Goal: Navigation & Orientation: Understand site structure

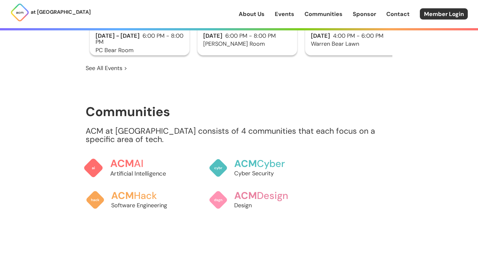
scroll to position [472, 0]
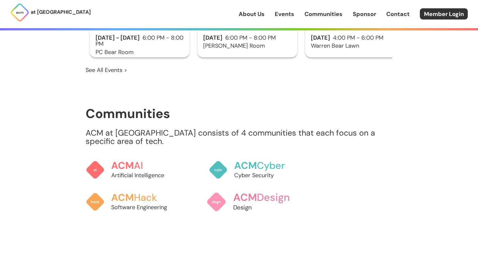
click at [250, 192] on span "ACM" at bounding box center [245, 196] width 24 height 13
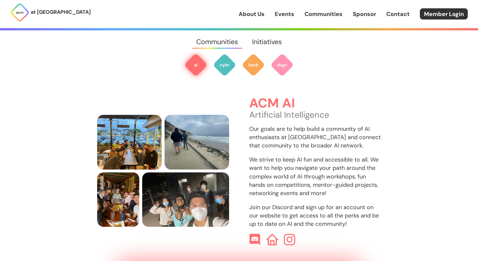
scroll to position [190, 0]
click at [255, 234] on img at bounding box center [255, 240] width 12 height 12
click at [287, 234] on img at bounding box center [289, 240] width 12 height 12
click at [227, 68] on img at bounding box center [224, 64] width 23 height 23
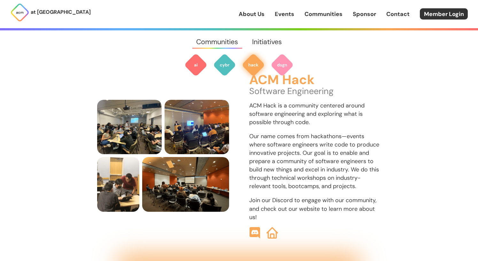
scroll to position [667, 0]
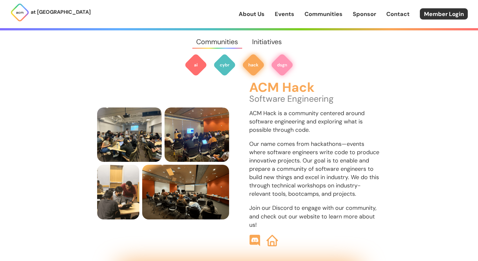
click at [276, 62] on img at bounding box center [282, 64] width 23 height 23
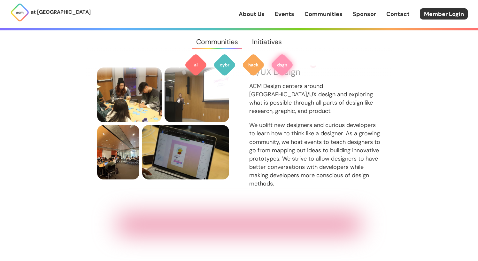
scroll to position [897, 0]
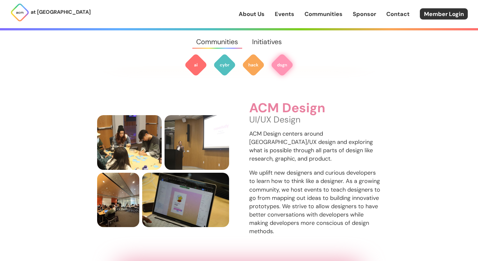
click at [285, 65] on img at bounding box center [282, 64] width 23 height 23
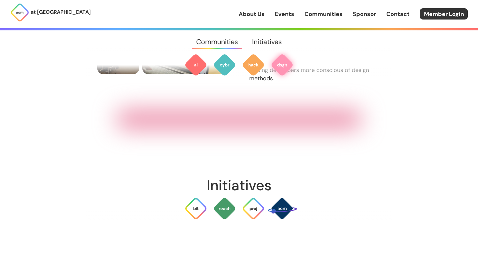
click at [228, 119] on div at bounding box center [238, 119] width 245 height 17
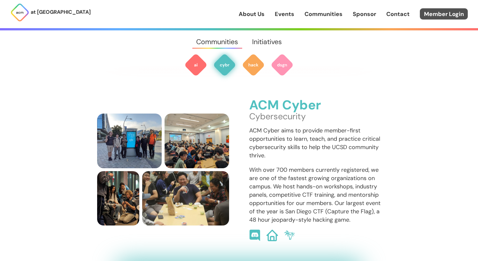
click at [433, 10] on link "Member Login" at bounding box center [444, 13] width 48 height 11
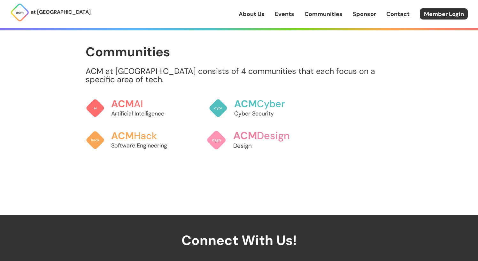
click at [249, 132] on span "ACM" at bounding box center [245, 135] width 24 height 13
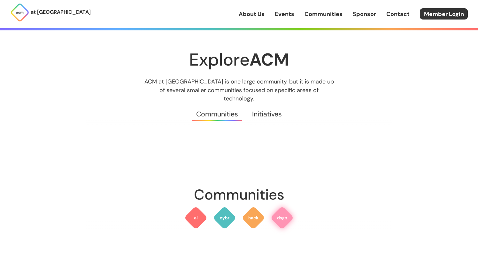
click at [282, 219] on img at bounding box center [282, 217] width 23 height 23
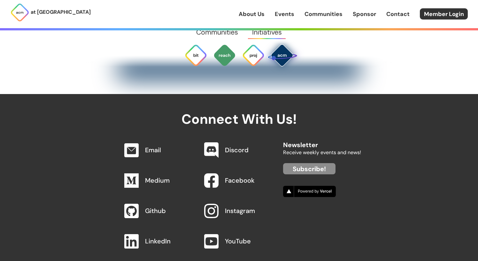
scroll to position [2137, 0]
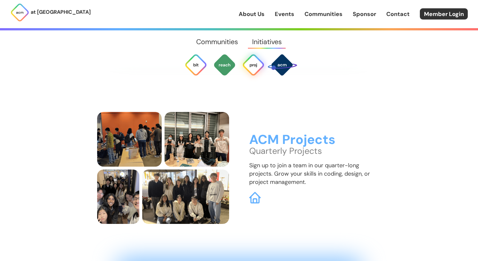
click at [254, 66] on img at bounding box center [253, 64] width 23 height 23
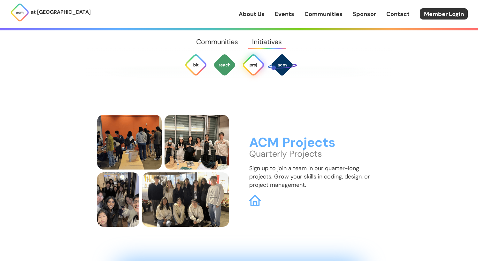
scroll to position [1691, 0]
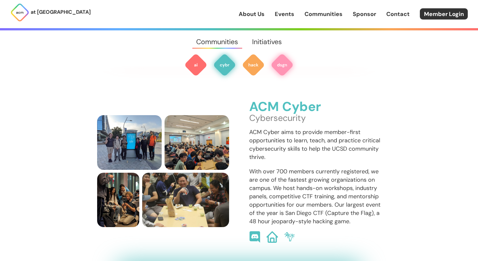
click at [289, 70] on img at bounding box center [282, 64] width 23 height 23
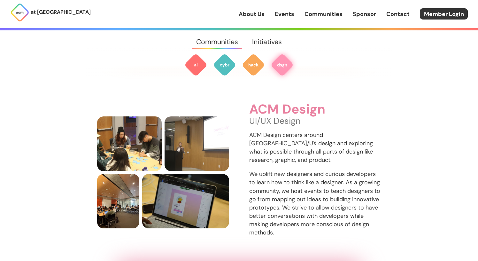
scroll to position [897, 0]
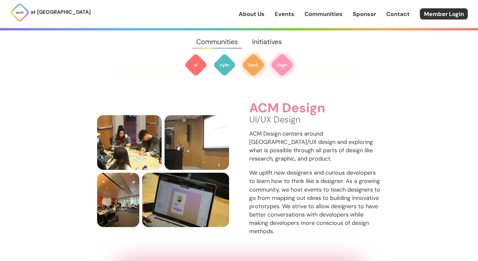
click at [244, 62] on img at bounding box center [253, 64] width 23 height 23
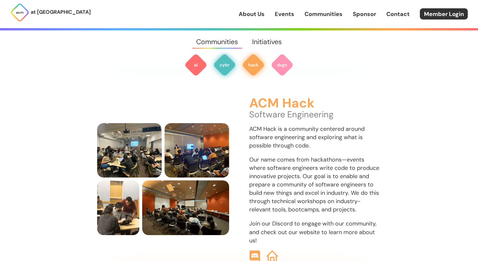
click at [226, 65] on img at bounding box center [224, 64] width 23 height 23
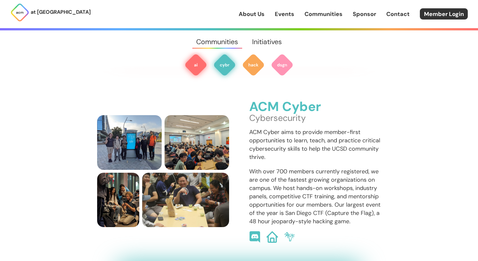
click at [206, 67] on img at bounding box center [195, 64] width 23 height 23
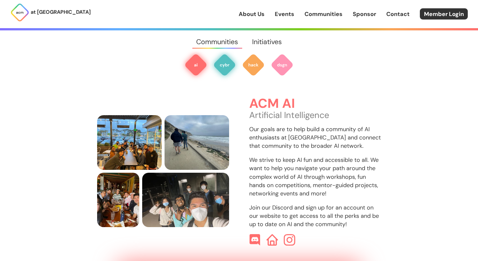
click at [235, 68] on img at bounding box center [224, 64] width 23 height 23
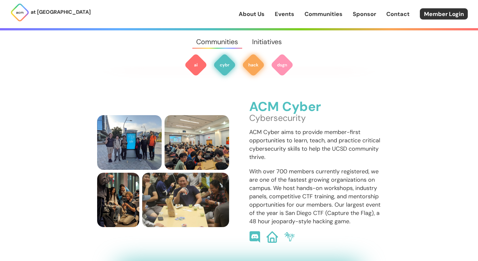
click at [263, 70] on img at bounding box center [253, 64] width 23 height 23
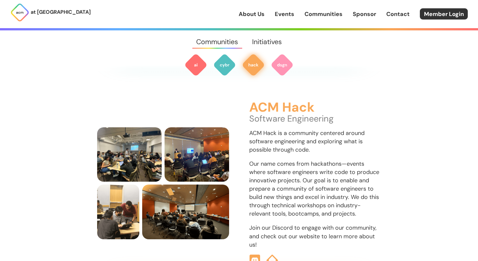
scroll to position [651, 0]
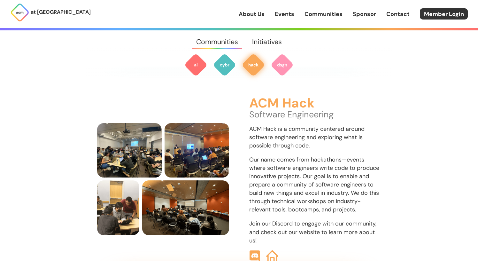
click at [269, 250] on img at bounding box center [272, 256] width 12 height 12
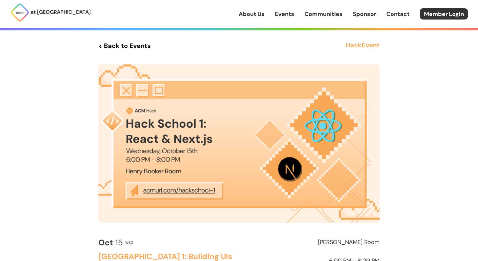
click at [133, 48] on link "< Back to Events" at bounding box center [124, 46] width 52 height 12
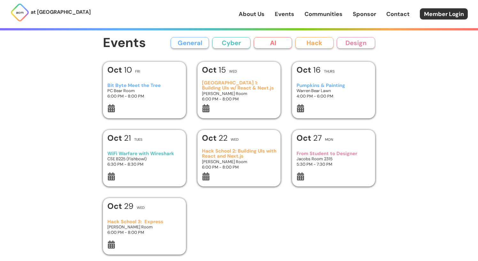
click at [355, 46] on button "Design" at bounding box center [356, 43] width 38 height 12
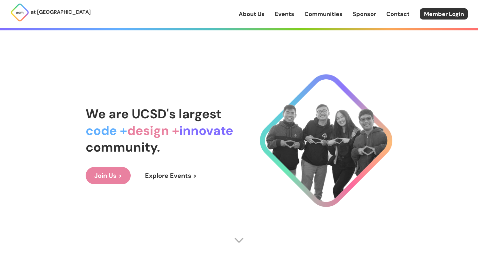
scroll to position [16, 0]
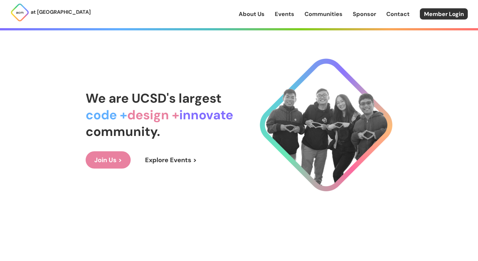
click at [106, 160] on link "Join Us >" at bounding box center [108, 159] width 45 height 17
click at [243, 17] on link "About Us" at bounding box center [252, 14] width 26 height 8
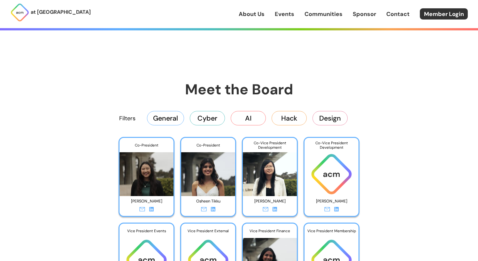
scroll to position [947, 0]
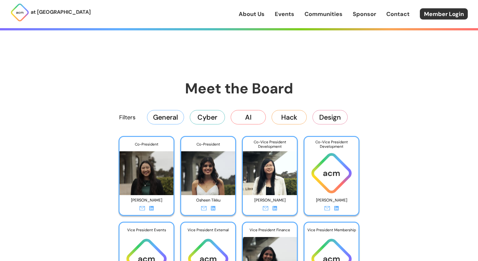
click at [214, 115] on button "Cyber" at bounding box center [207, 117] width 35 height 14
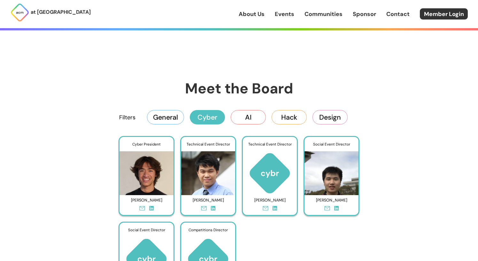
click at [253, 120] on button "AI" at bounding box center [248, 117] width 35 height 14
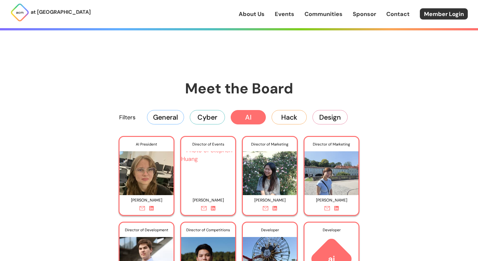
click at [287, 118] on button "Hack" at bounding box center [289, 117] width 35 height 14
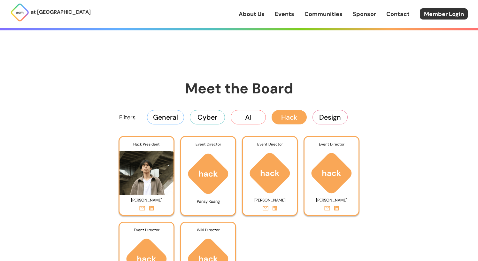
click at [328, 123] on button "Design" at bounding box center [329, 117] width 35 height 14
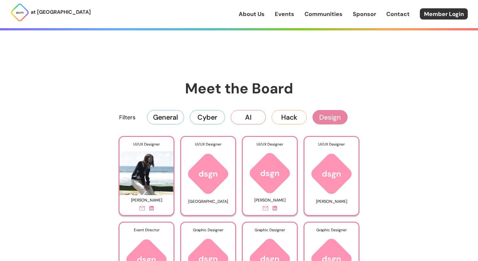
click at [249, 14] on link "About Us" at bounding box center [252, 14] width 26 height 8
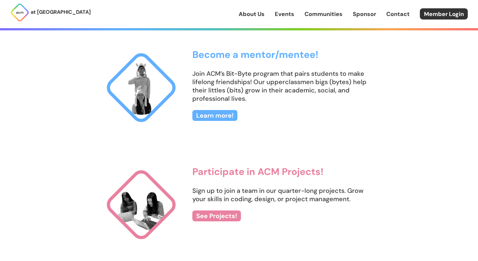
scroll to position [634, 0]
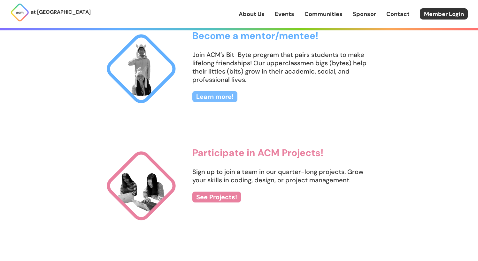
click at [219, 99] on link "Learn more!" at bounding box center [214, 96] width 45 height 11
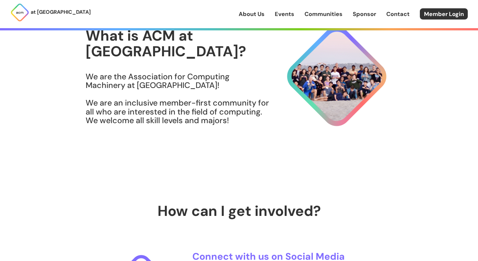
scroll to position [73, 0]
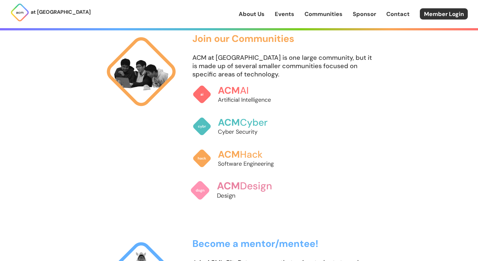
click at [235, 184] on span "ACM" at bounding box center [228, 185] width 23 height 13
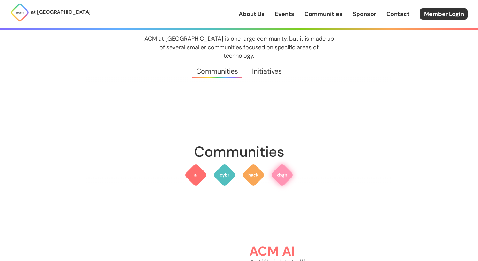
click at [280, 173] on img at bounding box center [282, 174] width 23 height 23
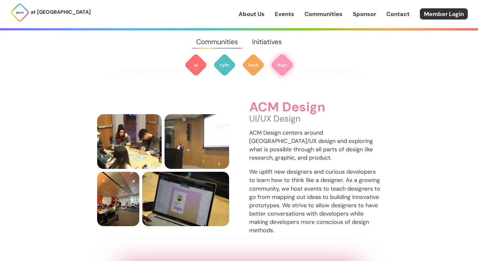
scroll to position [897, 0]
